Goal: Task Accomplishment & Management: Use online tool/utility

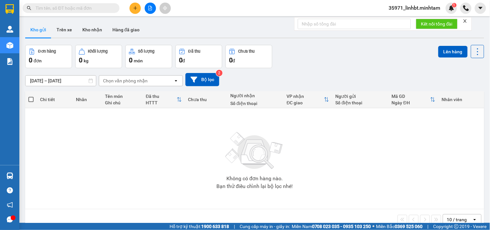
click at [467, 21] on icon "close" at bounding box center [465, 21] width 5 height 5
click at [59, 10] on input "text" at bounding box center [74, 8] width 76 height 7
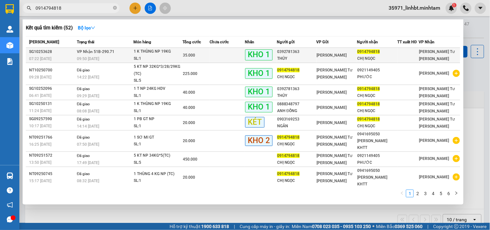
type input "0914794818"
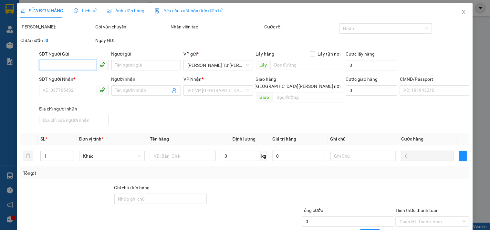
type input "0392781363"
type input "THỦY"
type input "0914794818"
type input "CHỊ NGỌC"
type input "ĐG"
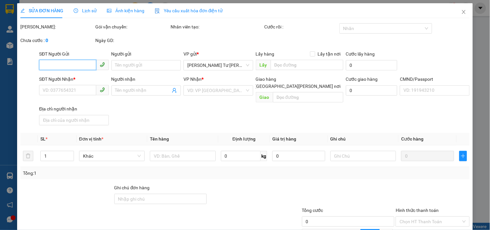
type input "35.000"
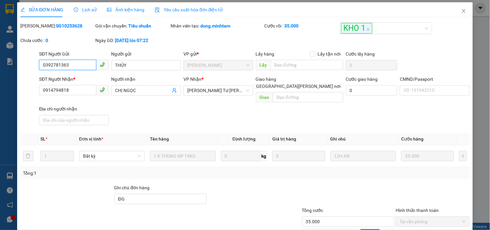
scroll to position [65, 0]
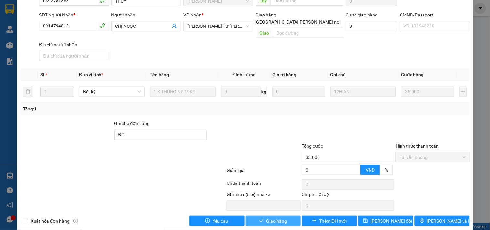
click at [273, 218] on span "Giao hàng" at bounding box center [277, 221] width 21 height 7
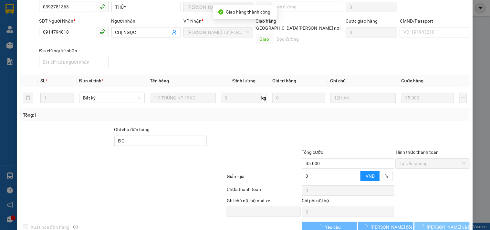
scroll to position [71, 0]
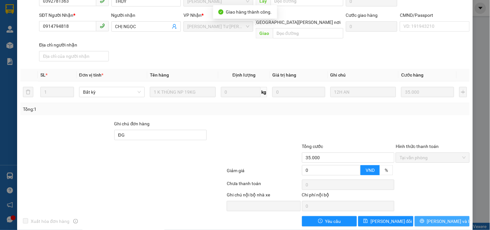
click at [450, 218] on span "[PERSON_NAME] và In" at bounding box center [449, 221] width 45 height 7
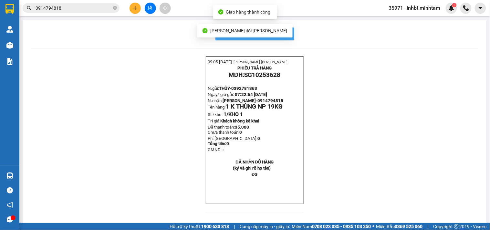
click at [283, 31] on span "In mẫu biên lai tự cấu hình" at bounding box center [259, 34] width 61 height 8
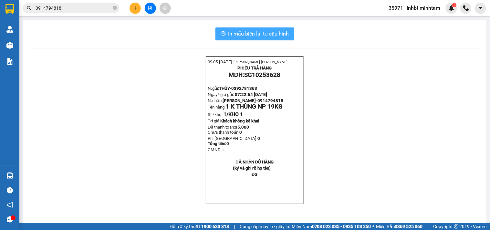
click at [254, 31] on span "In mẫu biên lai tự cấu hình" at bounding box center [259, 34] width 61 height 8
